Goal: Find specific page/section: Find specific page/section

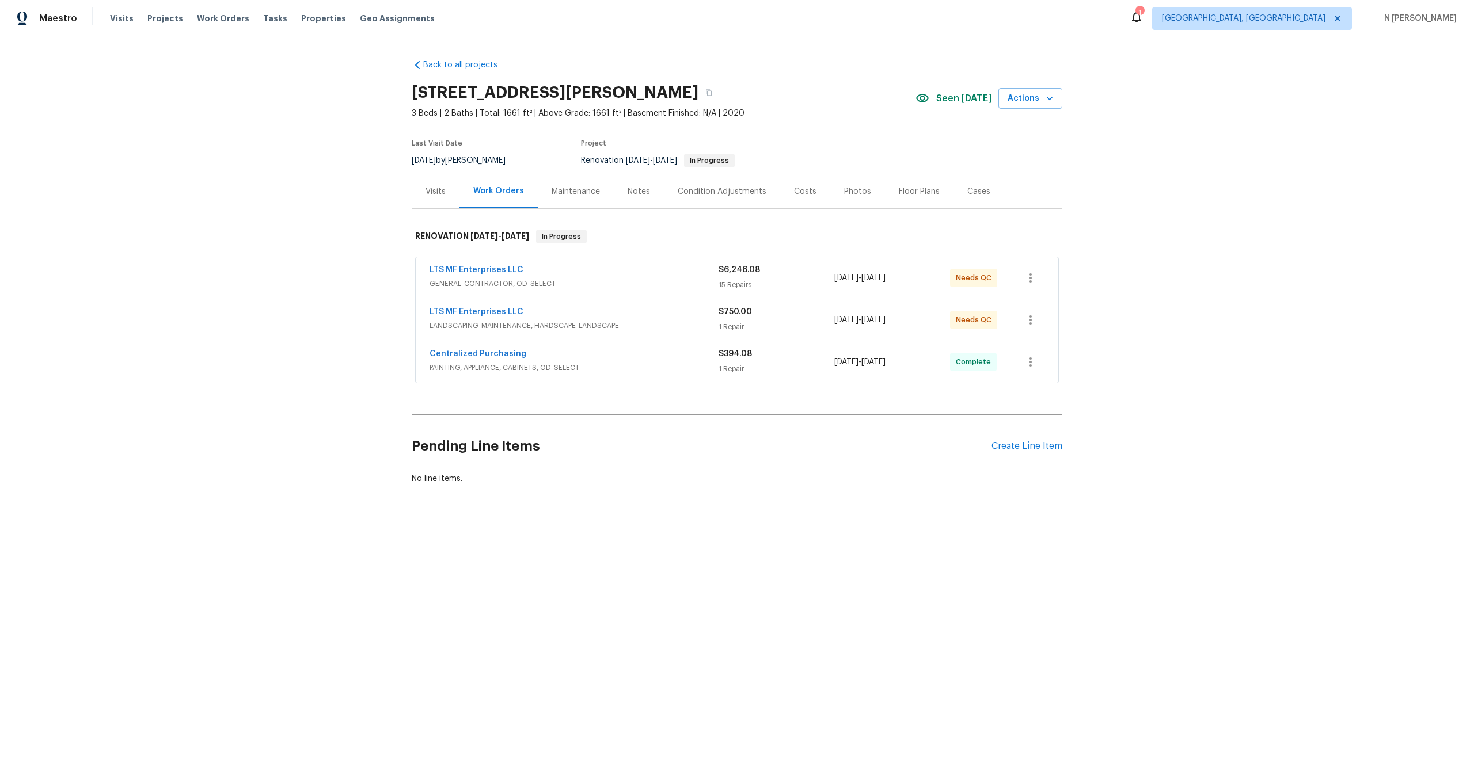
click at [740, 68] on div "Back to all projects [STREET_ADDRESS][PERSON_NAME] 3 Beds | 2 Baths | Total: 16…" at bounding box center [737, 272] width 650 height 444
click at [433, 194] on div "Visits" at bounding box center [435, 192] width 20 height 12
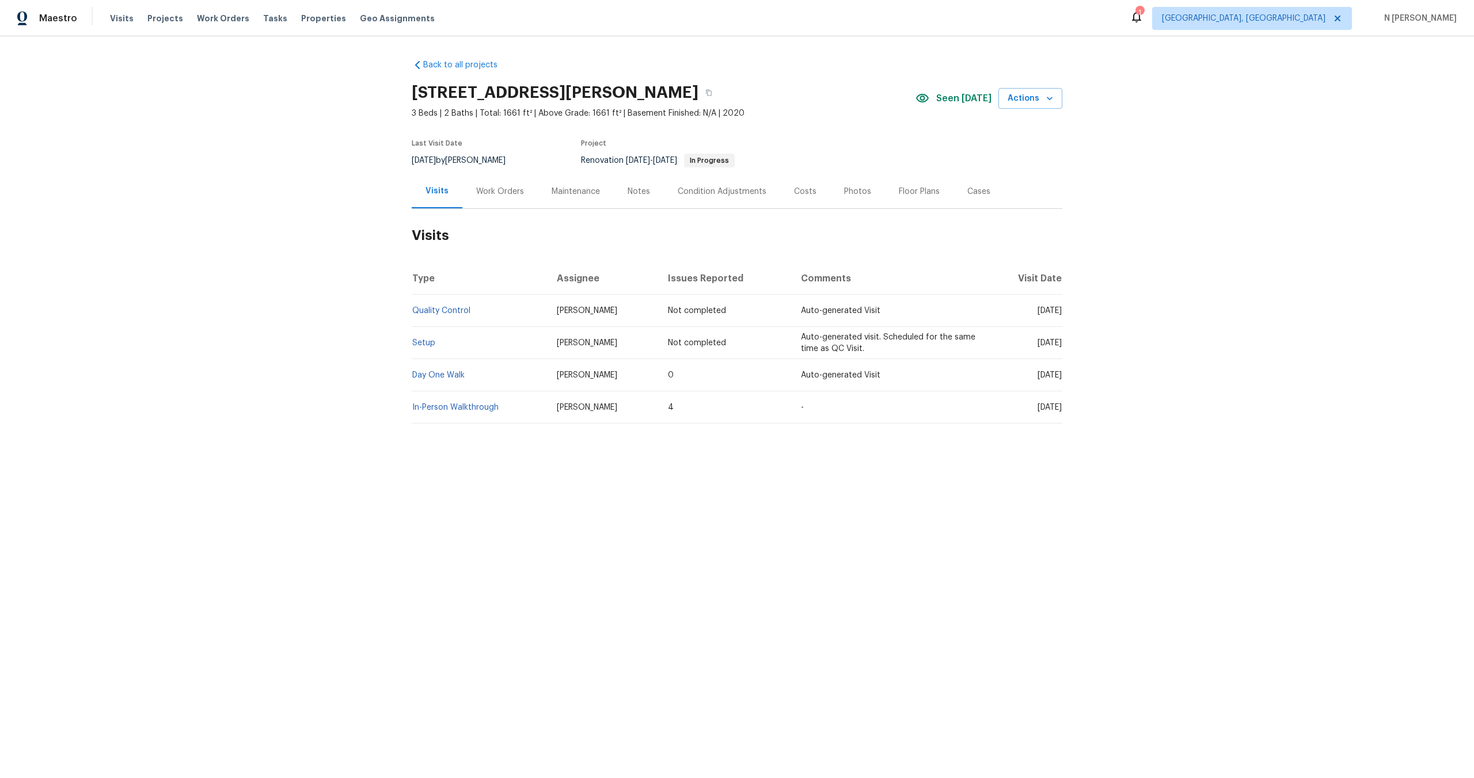
click at [508, 189] on div "Work Orders" at bounding box center [500, 192] width 48 height 12
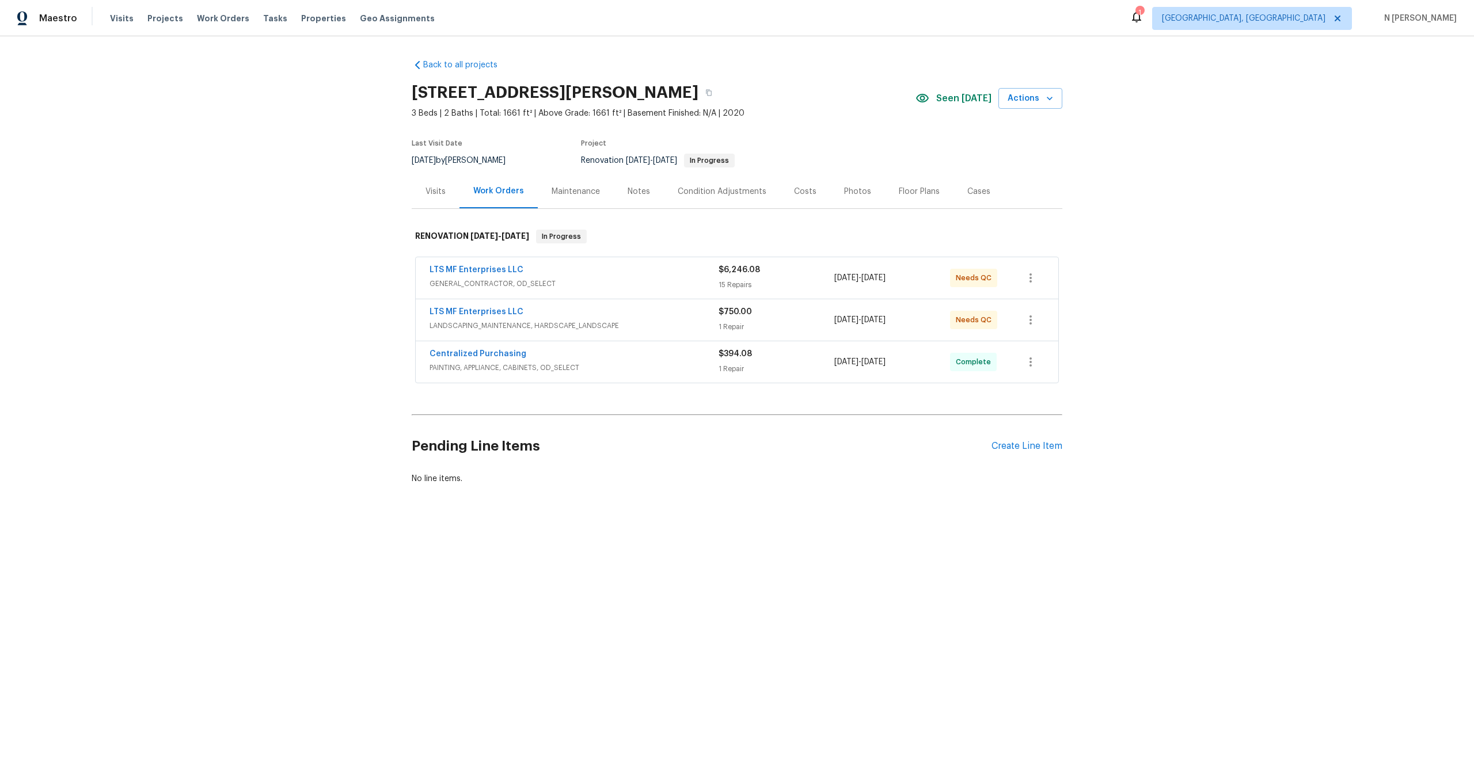
click at [764, 102] on div "[STREET_ADDRESS][PERSON_NAME]" at bounding box center [664, 93] width 504 height 30
click at [798, 563] on html "Maestro Visits Projects Work Orders Tasks Properties Geo Assignments 1 [GEOGRAP…" at bounding box center [737, 281] width 1474 height 563
click at [664, 321] on span "LANDSCAPING_MAINTENANCE, HARDSCAPE_LANDSCAPE" at bounding box center [573, 326] width 289 height 12
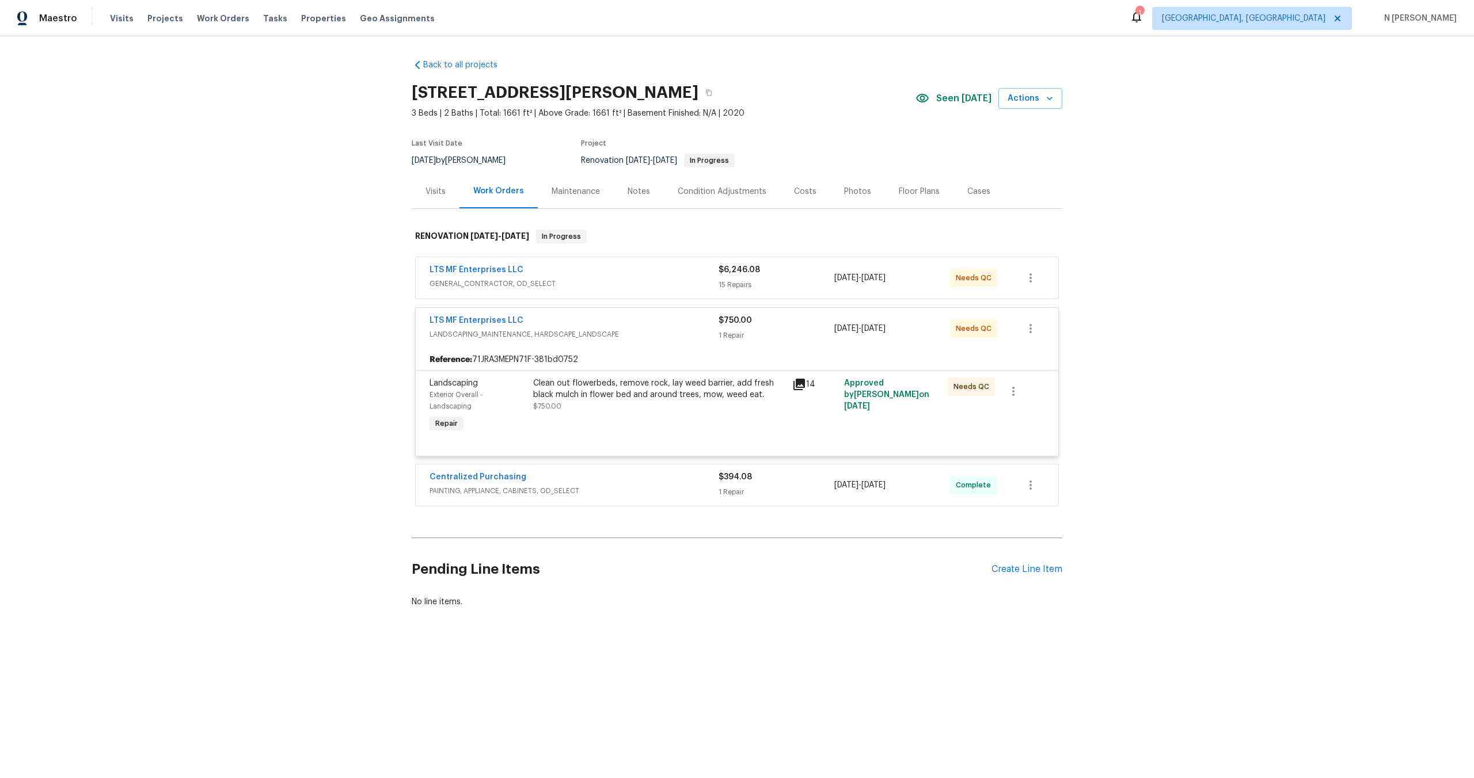
click at [656, 274] on div "LTS MF Enterprises LLC" at bounding box center [573, 271] width 289 height 14
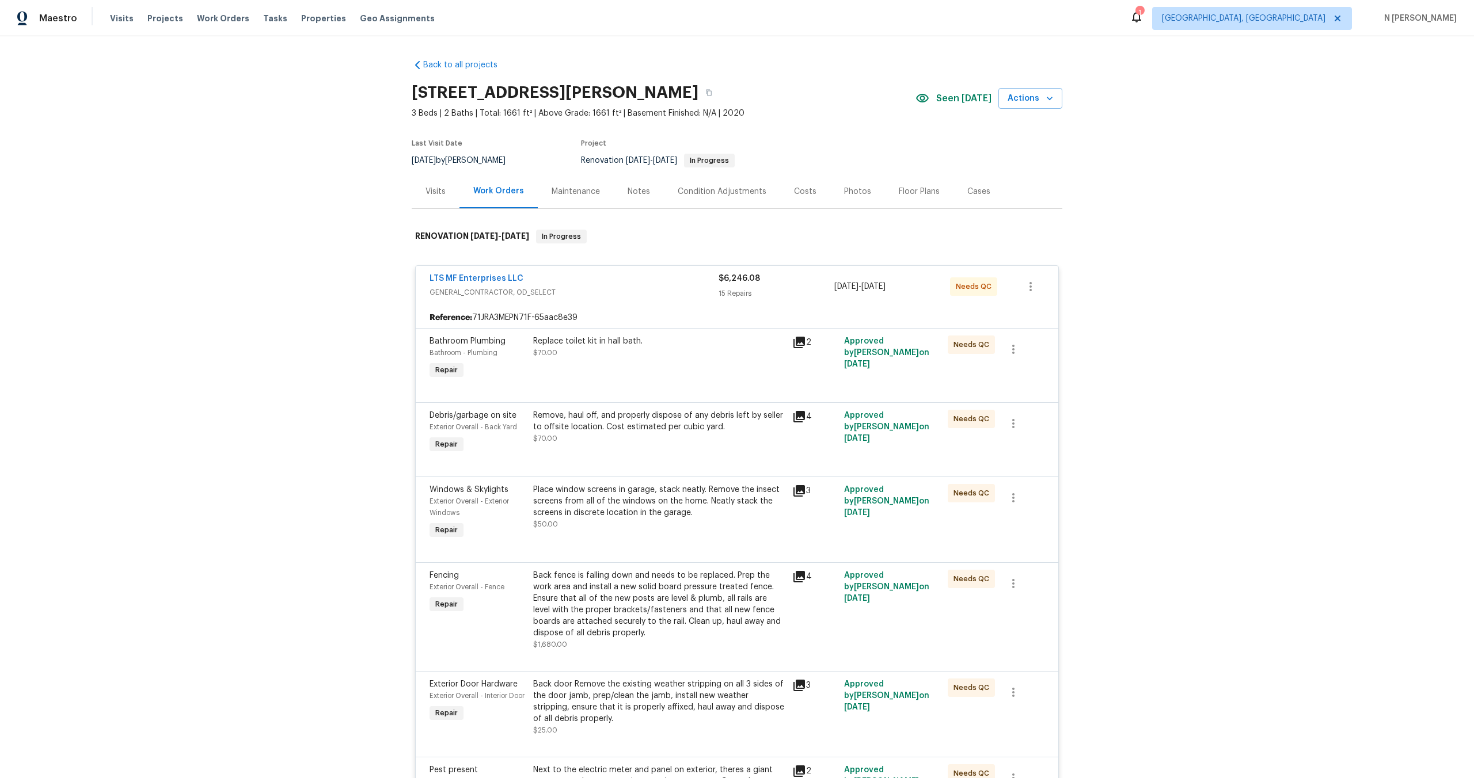
click at [656, 274] on div "LTS MF Enterprises LLC" at bounding box center [573, 280] width 289 height 14
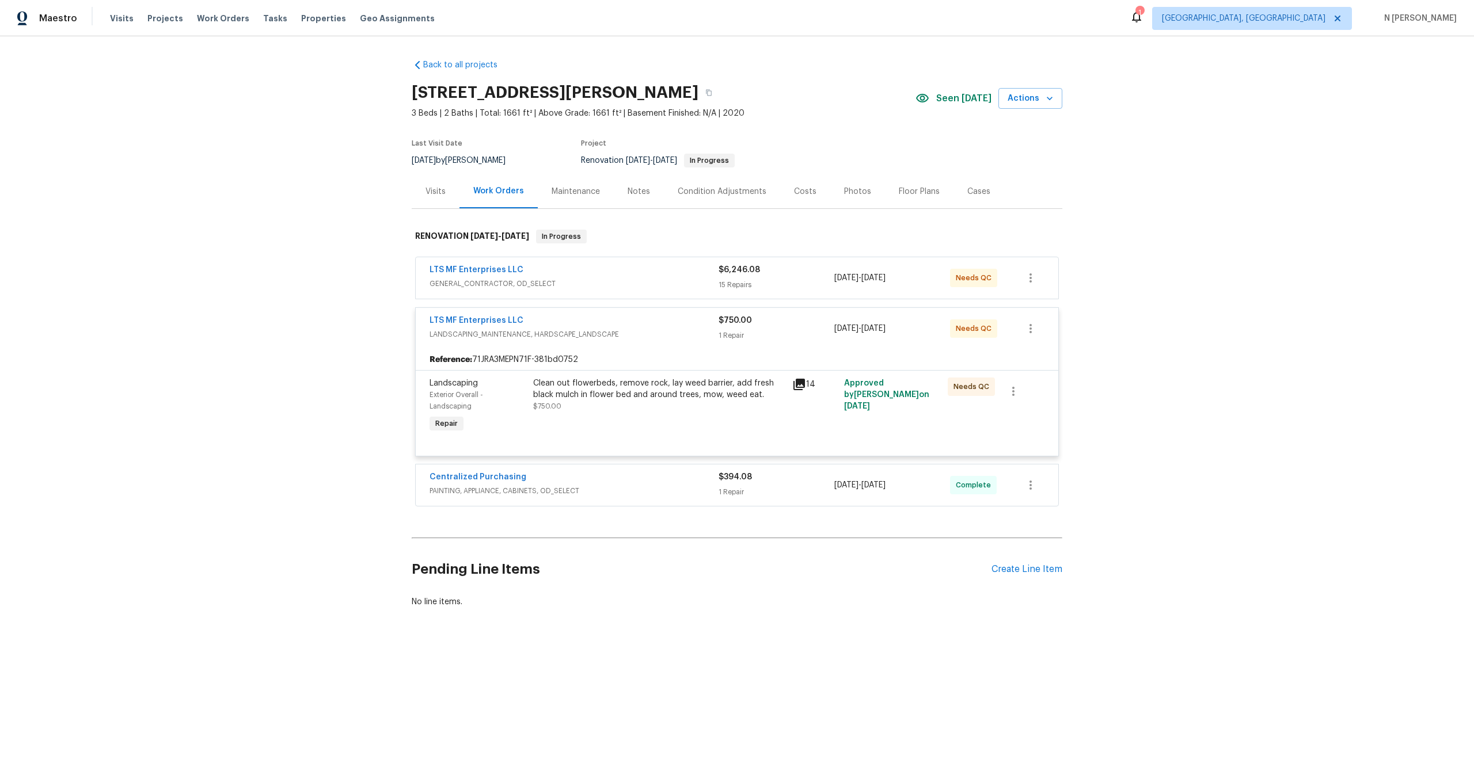
click at [667, 329] on span "LANDSCAPING_MAINTENANCE, HARDSCAPE_LANDSCAPE" at bounding box center [573, 335] width 289 height 12
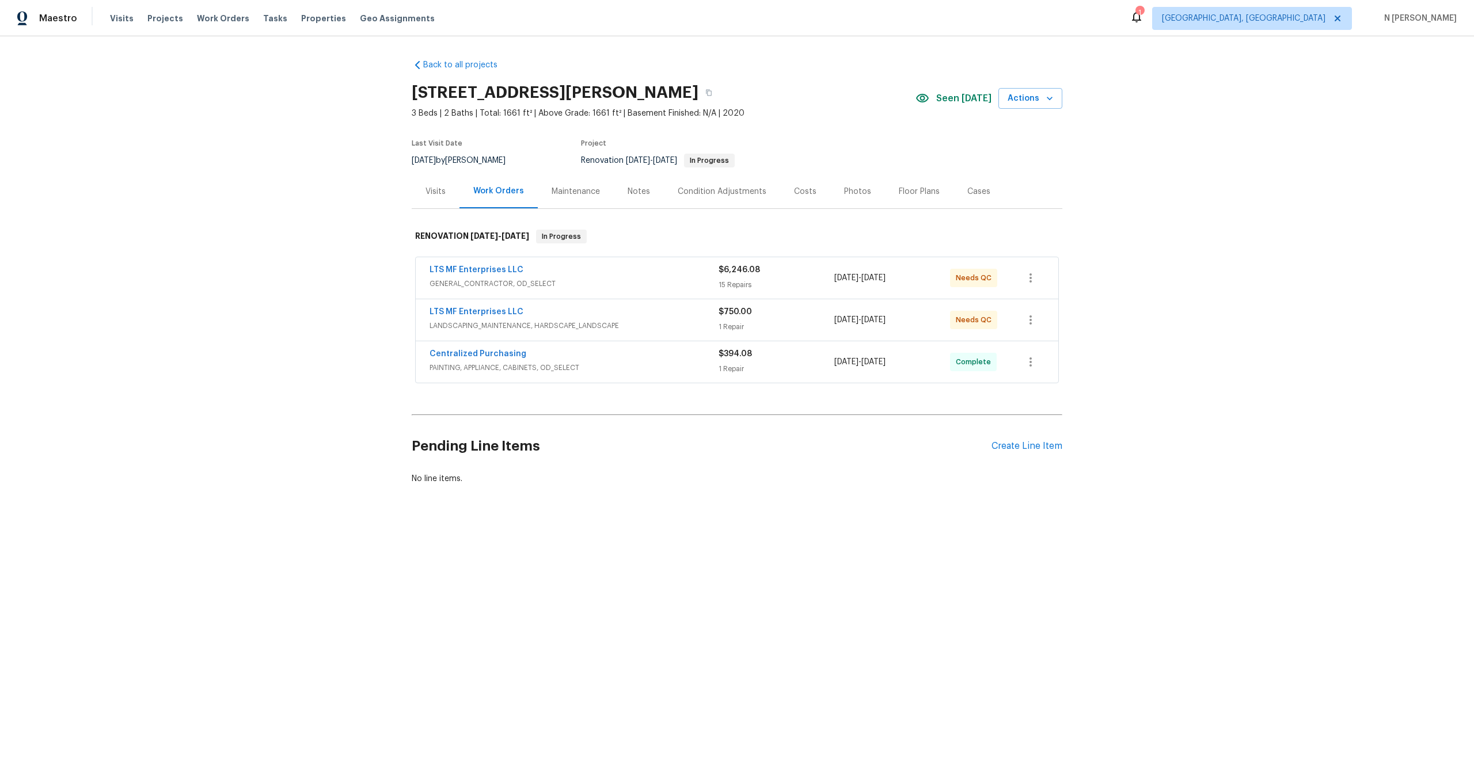
click at [1232, 248] on div "Back to all projects [STREET_ADDRESS][PERSON_NAME] 3 Beds | 2 Baths | Total: 16…" at bounding box center [737, 299] width 1474 height 527
click at [1170, 195] on div "Back to all projects [STREET_ADDRESS][PERSON_NAME] 3 Beds | 2 Baths | Total: 16…" at bounding box center [737, 299] width 1474 height 527
click at [655, 286] on span "GENERAL_CONTRACTOR, OD_SELECT" at bounding box center [573, 284] width 289 height 12
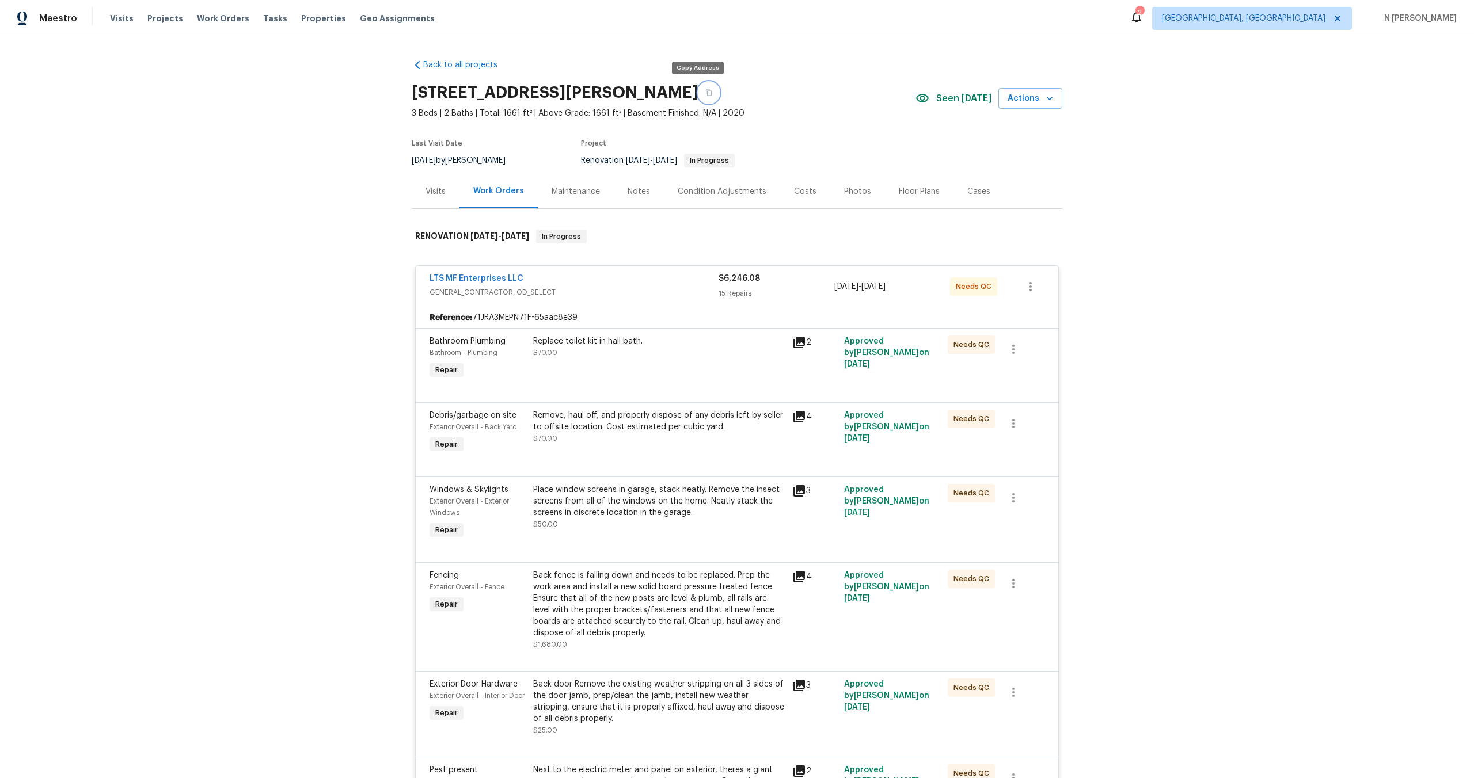
click at [706, 92] on icon "button" at bounding box center [709, 93] width 6 height 6
